Goal: Find specific page/section: Find specific page/section

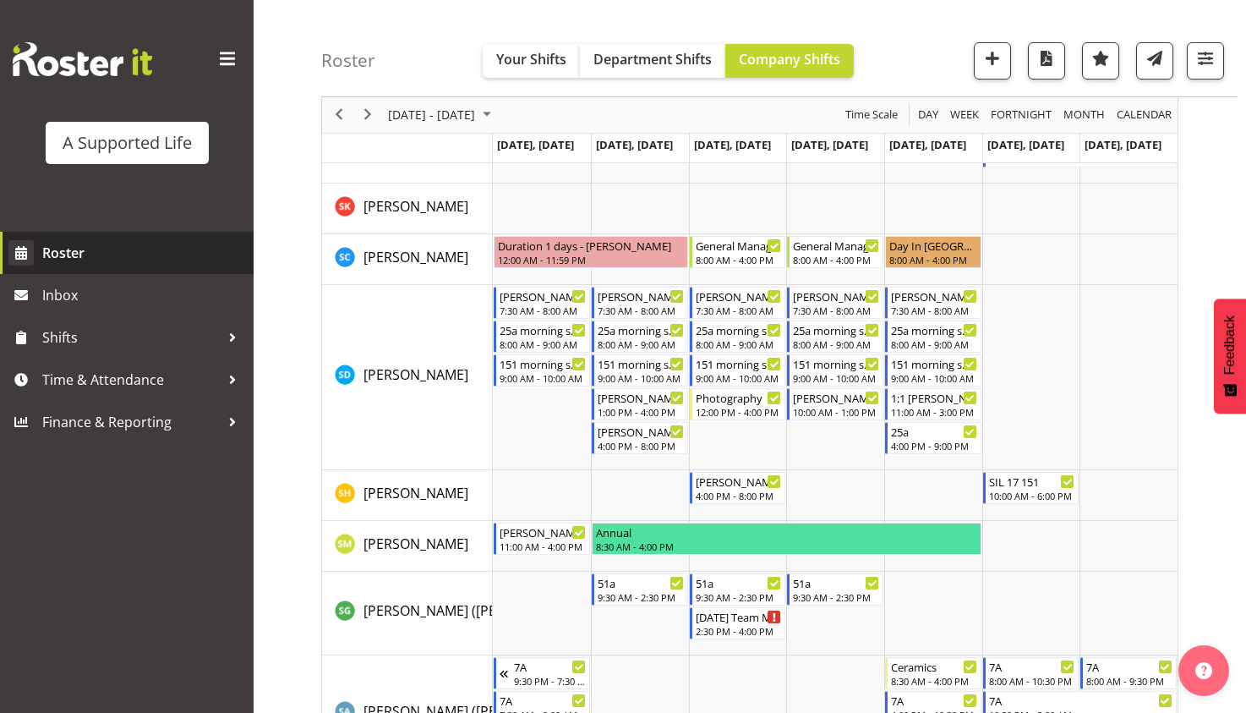
scroll to position [8538, 0]
click at [109, 249] on span "Roster" at bounding box center [143, 252] width 203 height 25
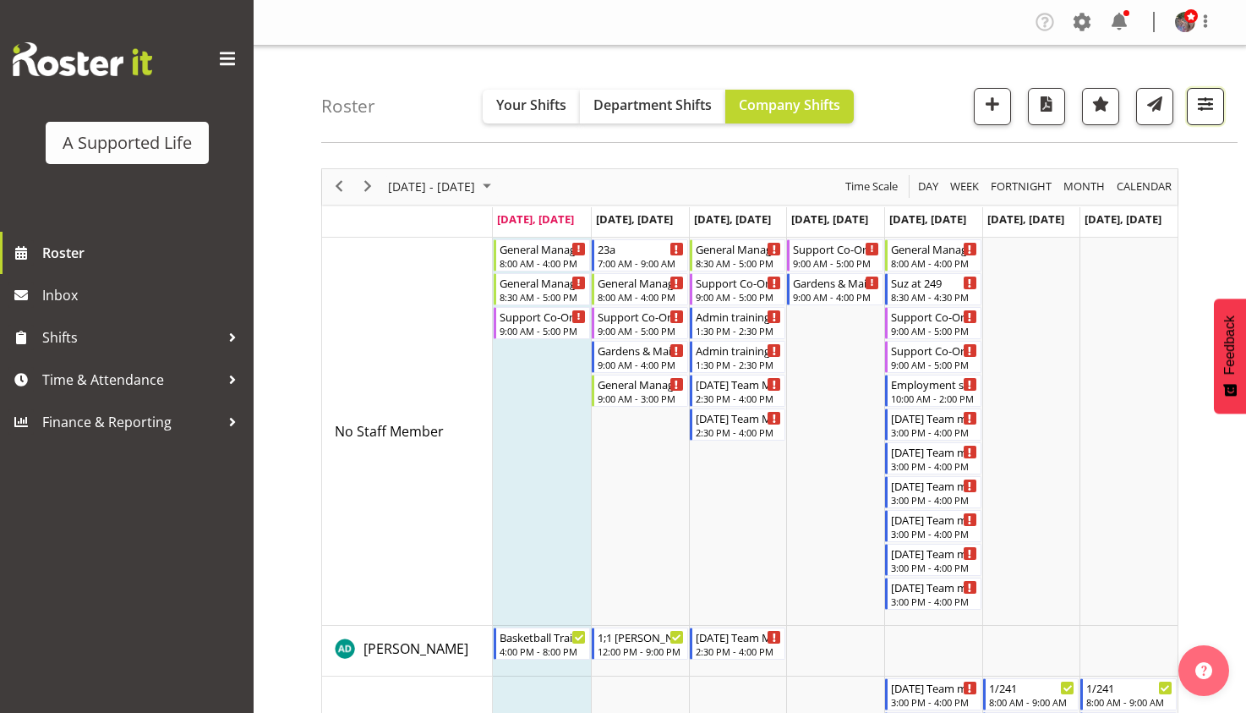
click at [1222, 118] on button "button" at bounding box center [1205, 106] width 37 height 37
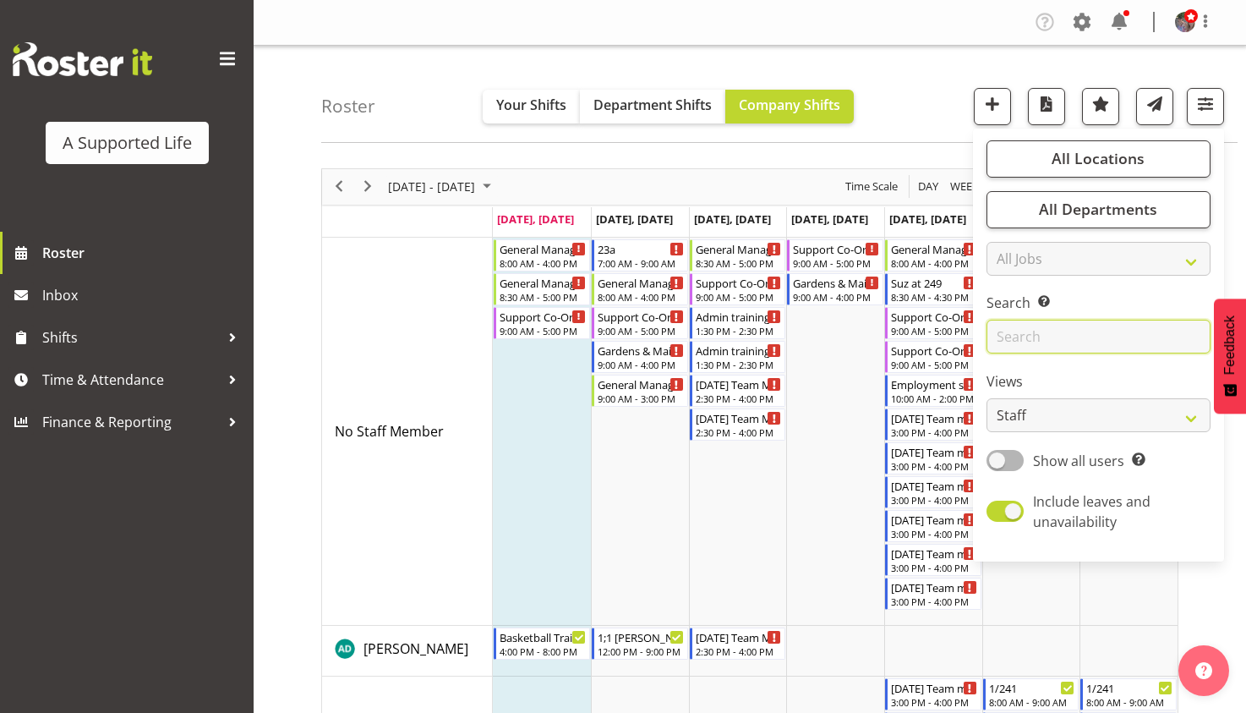
click at [1115, 326] on input "text" at bounding box center [1098, 337] width 224 height 34
type input "r"
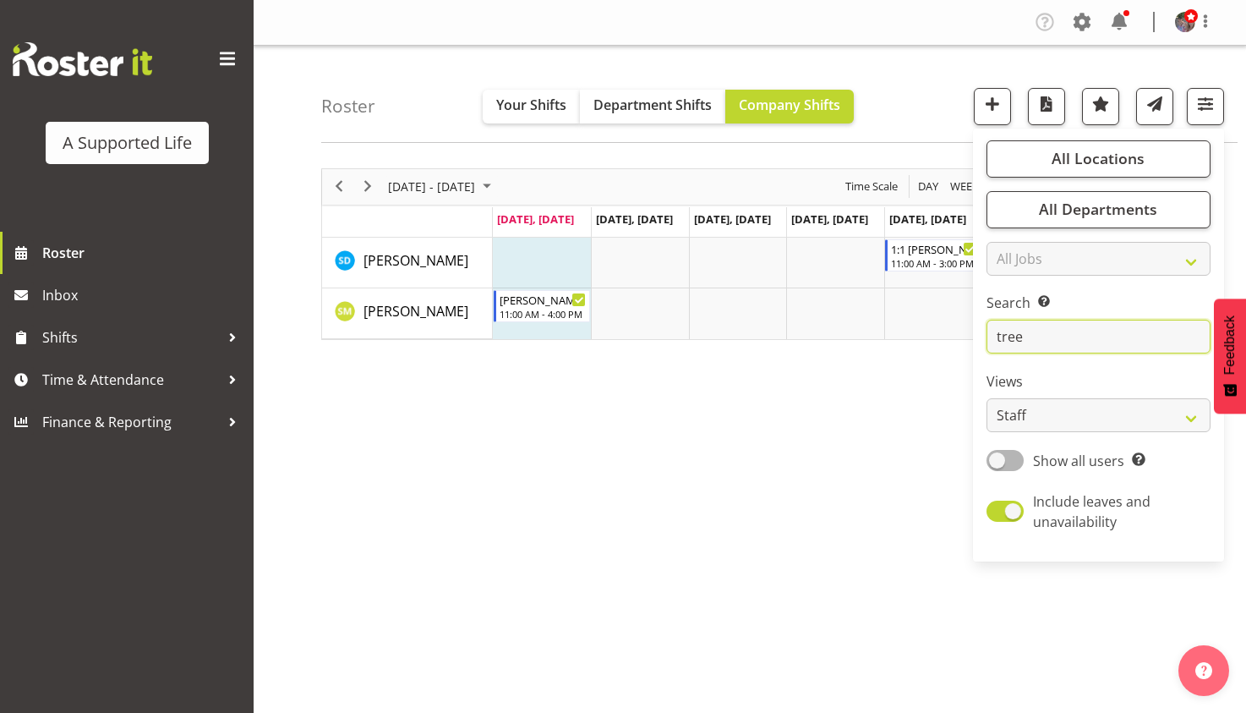
type input "tree"
